Goal: Entertainment & Leisure: Browse casually

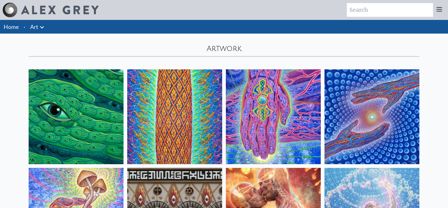
click at [175, 104] on img at bounding box center [174, 116] width 95 height 95
click at [399, 119] on img at bounding box center [372, 116] width 95 height 95
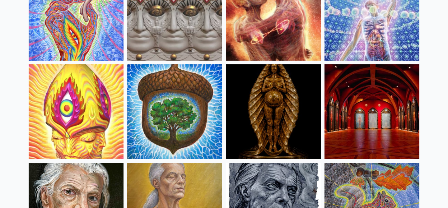
scroll to position [203, 0]
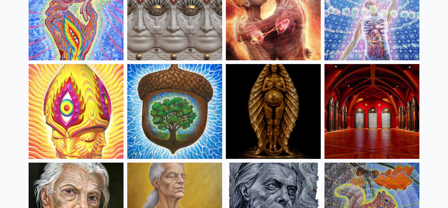
click at [149, 112] on img at bounding box center [174, 111] width 95 height 95
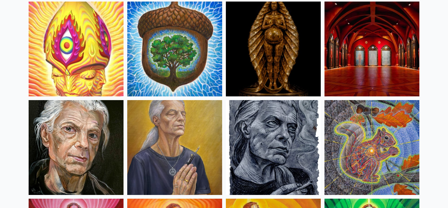
scroll to position [265, 0]
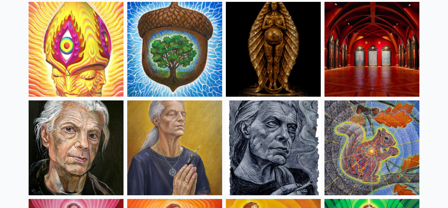
click at [138, 128] on img at bounding box center [174, 148] width 95 height 95
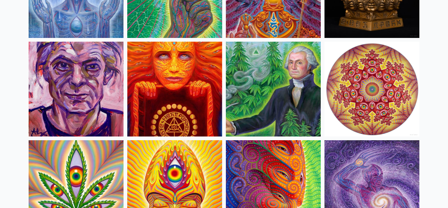
scroll to position [1014, 0]
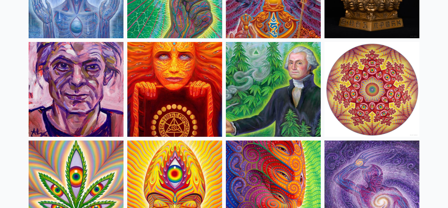
click at [189, 78] on img at bounding box center [174, 89] width 95 height 95
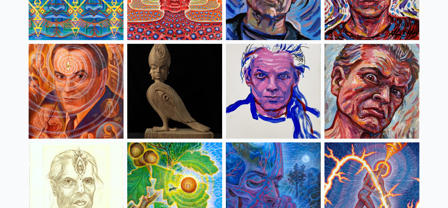
scroll to position [1705, 0]
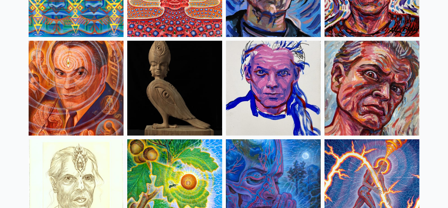
click at [367, 92] on img at bounding box center [372, 88] width 95 height 95
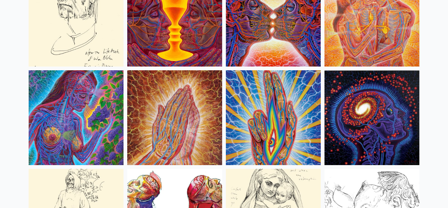
scroll to position [2326, 0]
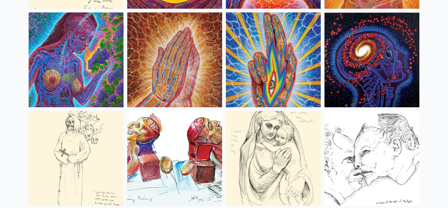
click at [83, 70] on img at bounding box center [76, 59] width 95 height 95
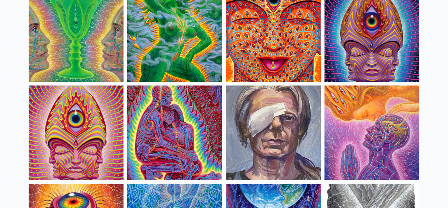
scroll to position [1017, 0]
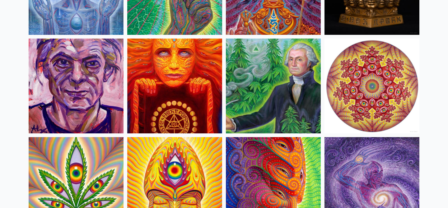
click at [290, 70] on img at bounding box center [273, 86] width 95 height 95
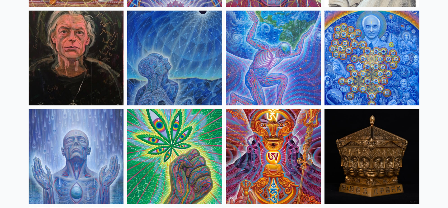
scroll to position [740, 0]
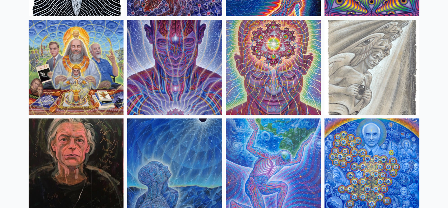
click at [264, 64] on img at bounding box center [273, 67] width 95 height 95
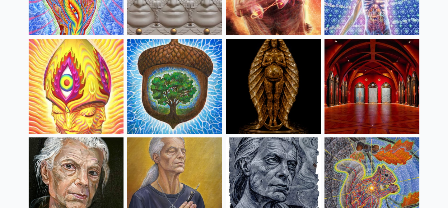
scroll to position [205, 0]
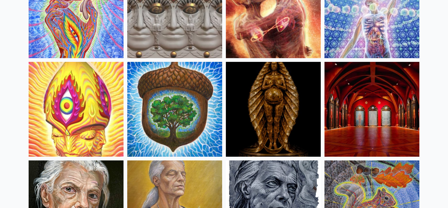
click at [163, 105] on img at bounding box center [174, 109] width 95 height 95
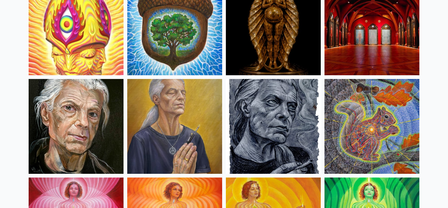
scroll to position [288, 0]
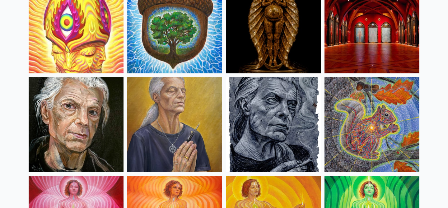
click at [385, 125] on img at bounding box center [372, 124] width 95 height 95
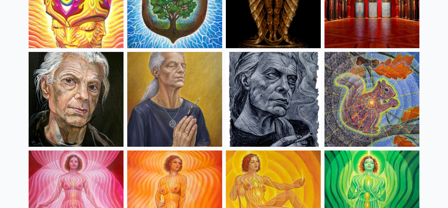
scroll to position [314, 0]
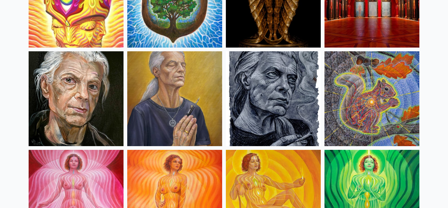
click at [149, 172] on img at bounding box center [174, 197] width 95 height 95
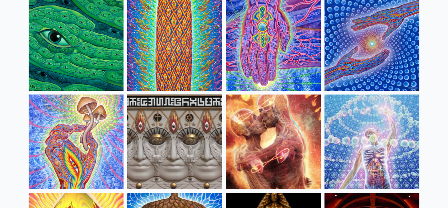
scroll to position [57, 0]
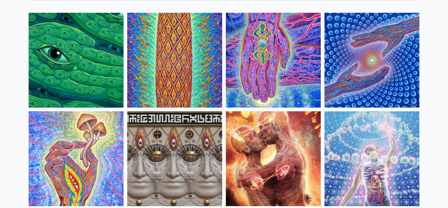
click at [82, 54] on img at bounding box center [76, 60] width 95 height 95
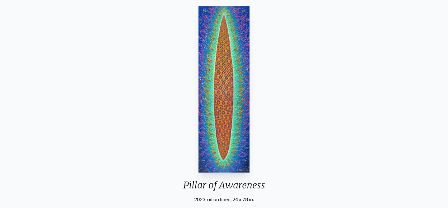
scroll to position [48, 0]
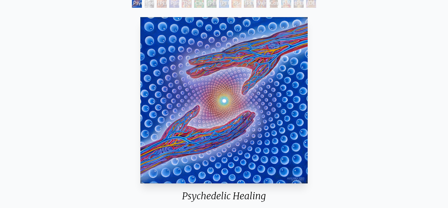
scroll to position [47, 0]
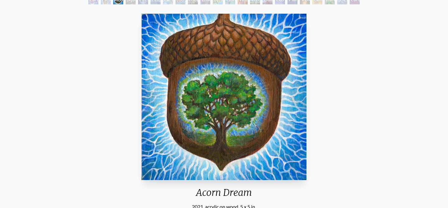
scroll to position [47, 0]
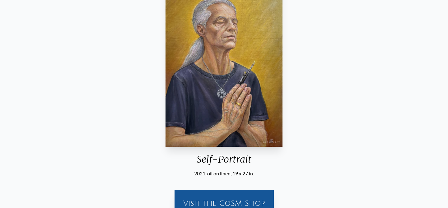
scroll to position [49, 0]
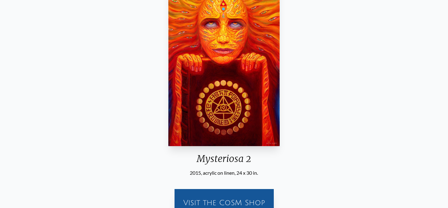
scroll to position [76, 0]
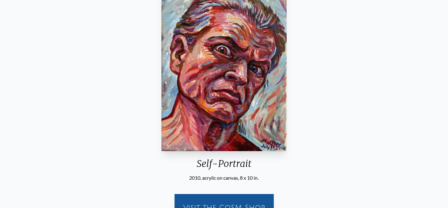
scroll to position [86, 0]
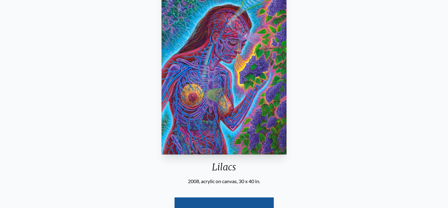
scroll to position [70, 0]
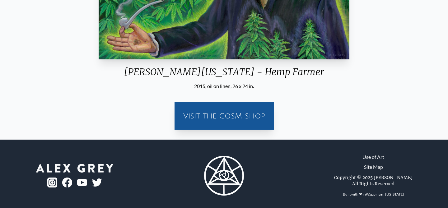
scroll to position [170, 0]
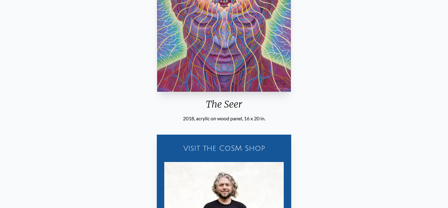
scroll to position [263, 0]
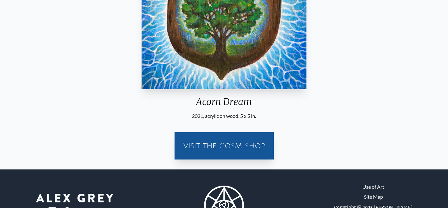
scroll to position [137, 0]
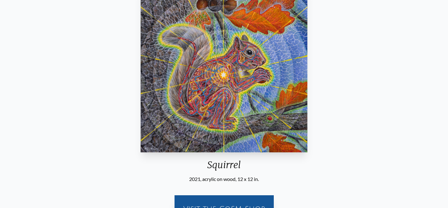
scroll to position [73, 0]
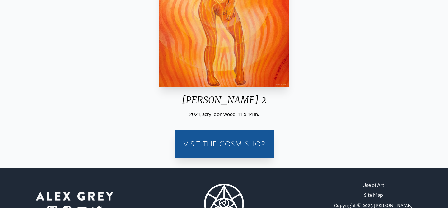
scroll to position [170, 0]
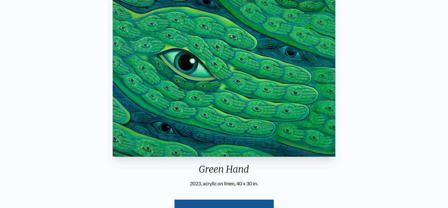
scroll to position [51, 0]
